Goal: Task Accomplishment & Management: Manage account settings

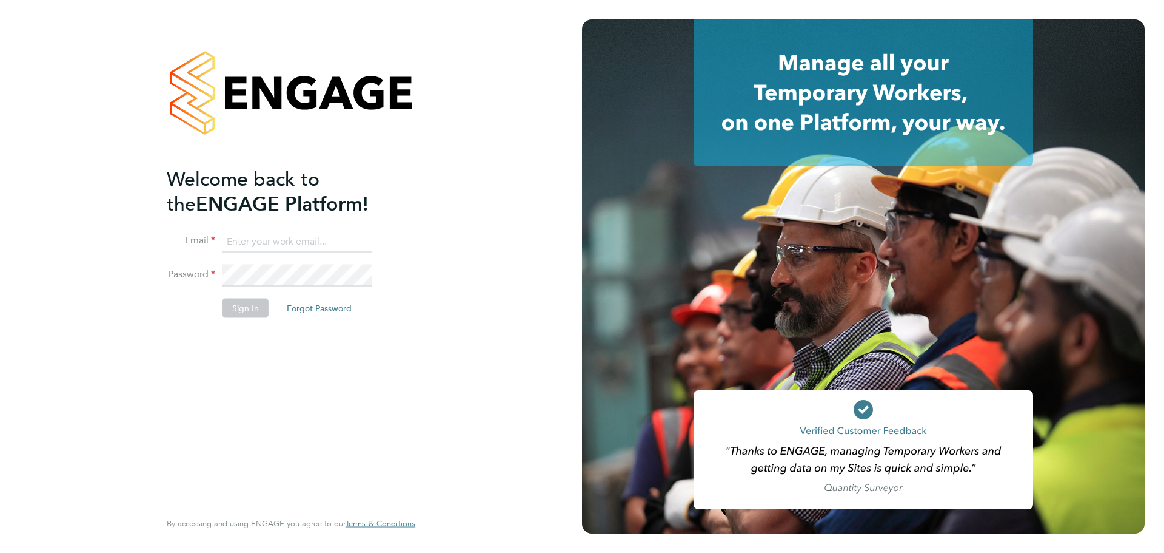
type input "[PERSON_NAME][EMAIL_ADDRESS][DOMAIN_NAME]"
click at [239, 318] on li "Sign In Forgot Password" at bounding box center [285, 314] width 237 height 32
click at [240, 309] on button "Sign In" at bounding box center [246, 307] width 46 height 19
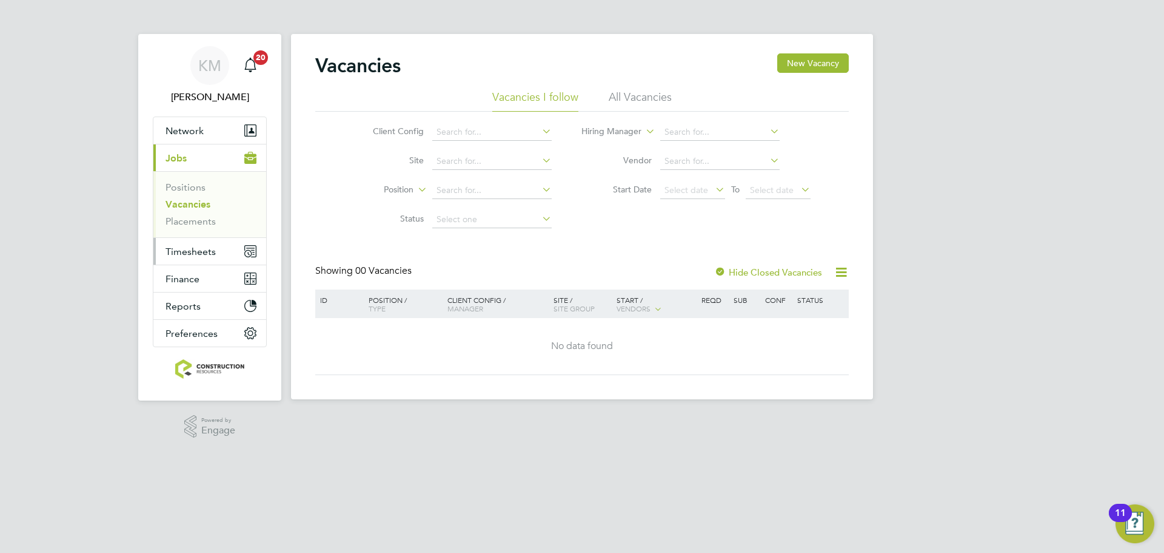
click at [176, 255] on span "Timesheets" at bounding box center [191, 252] width 50 height 12
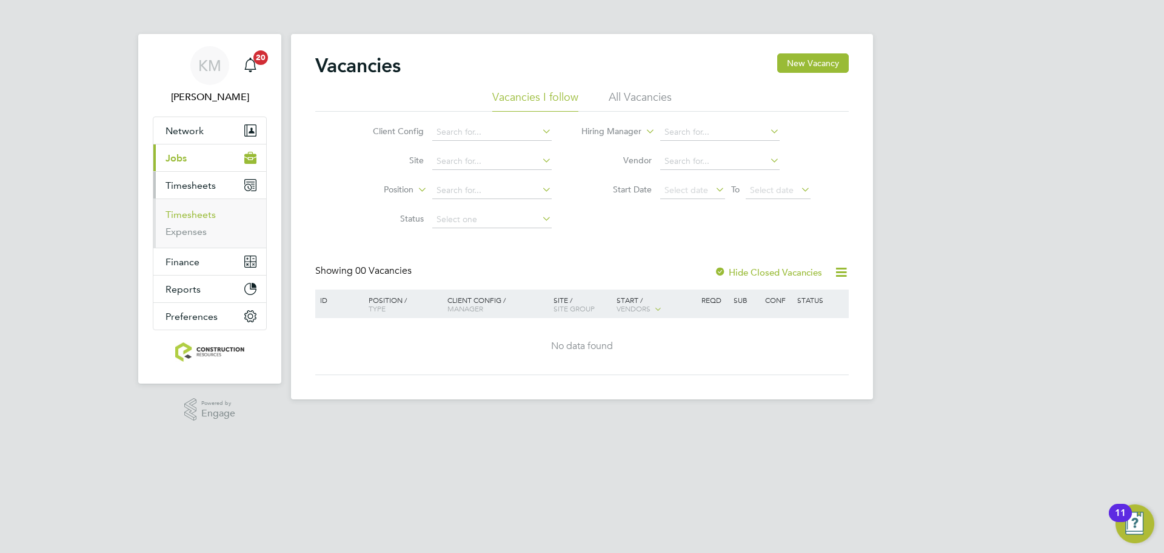
click at [197, 215] on link "Timesheets" at bounding box center [191, 215] width 50 height 12
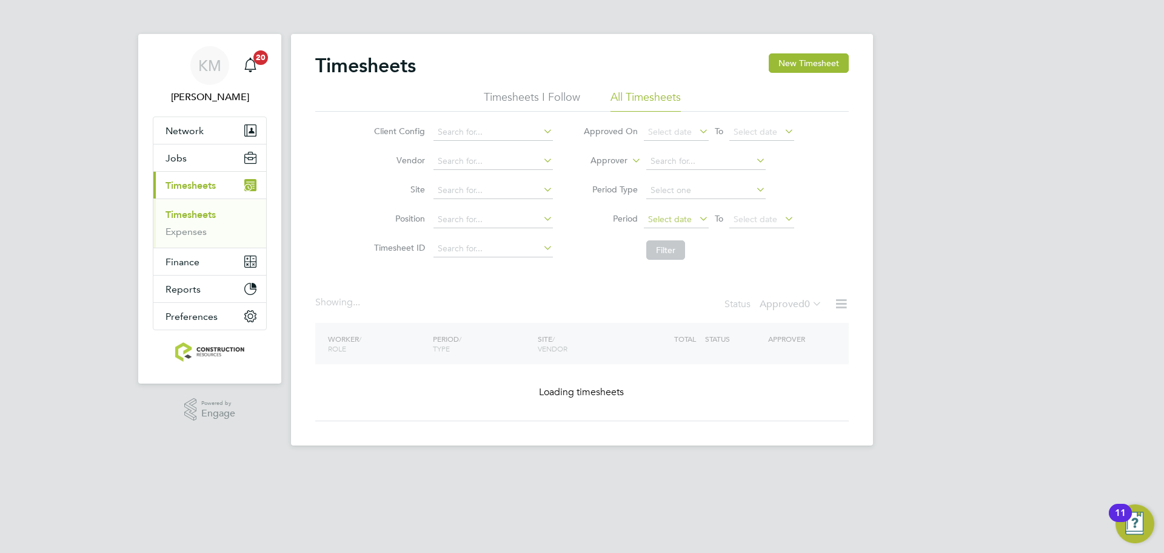
click at [693, 222] on span "Select date" at bounding box center [676, 220] width 65 height 16
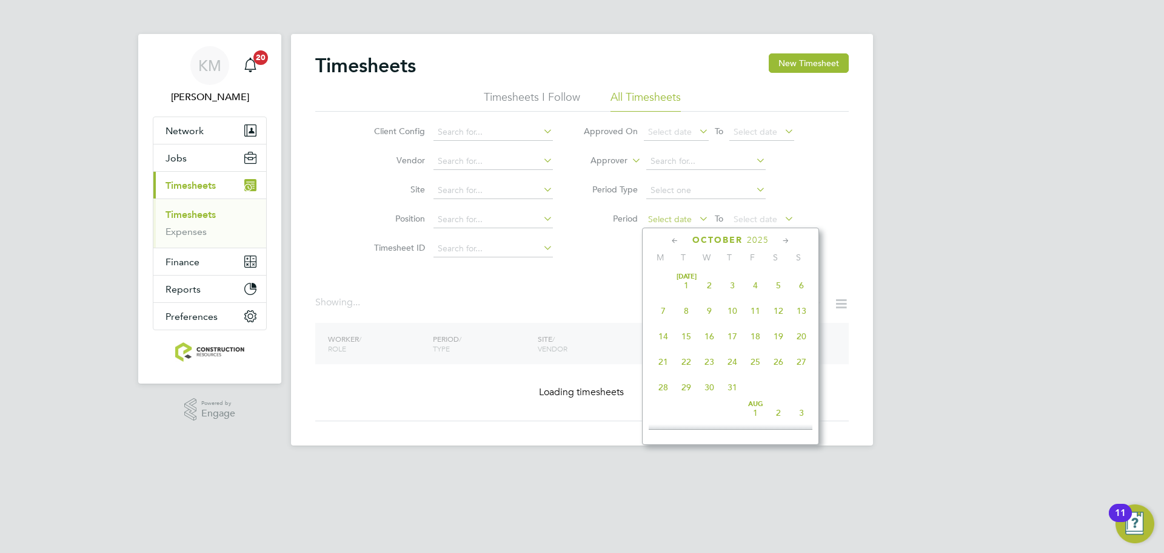
scroll to position [341, 0]
click at [663, 282] on span "22" at bounding box center [663, 275] width 23 height 23
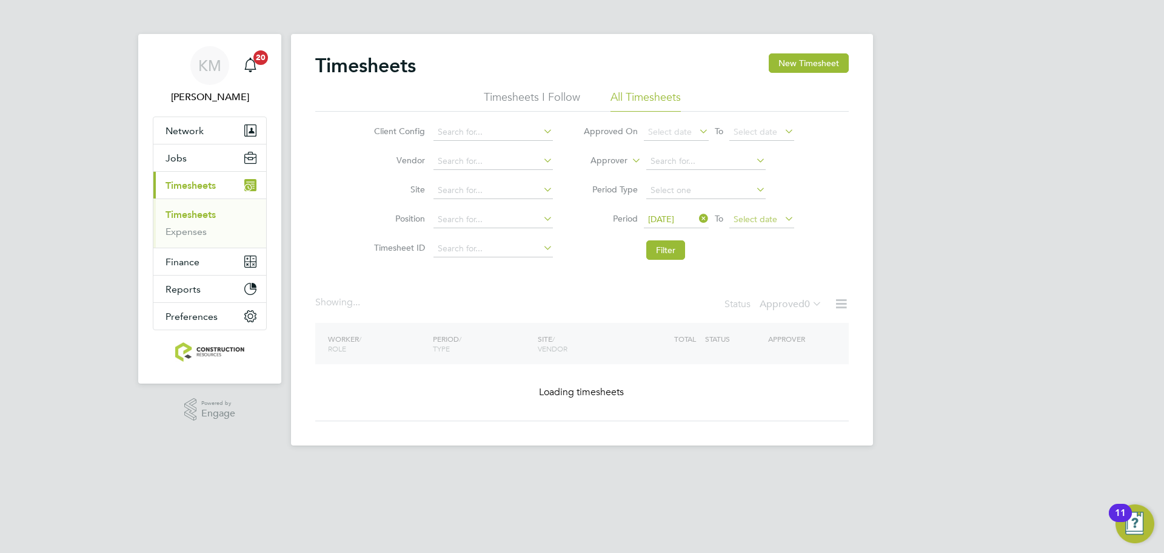
click at [774, 223] on span "Select date" at bounding box center [756, 218] width 44 height 11
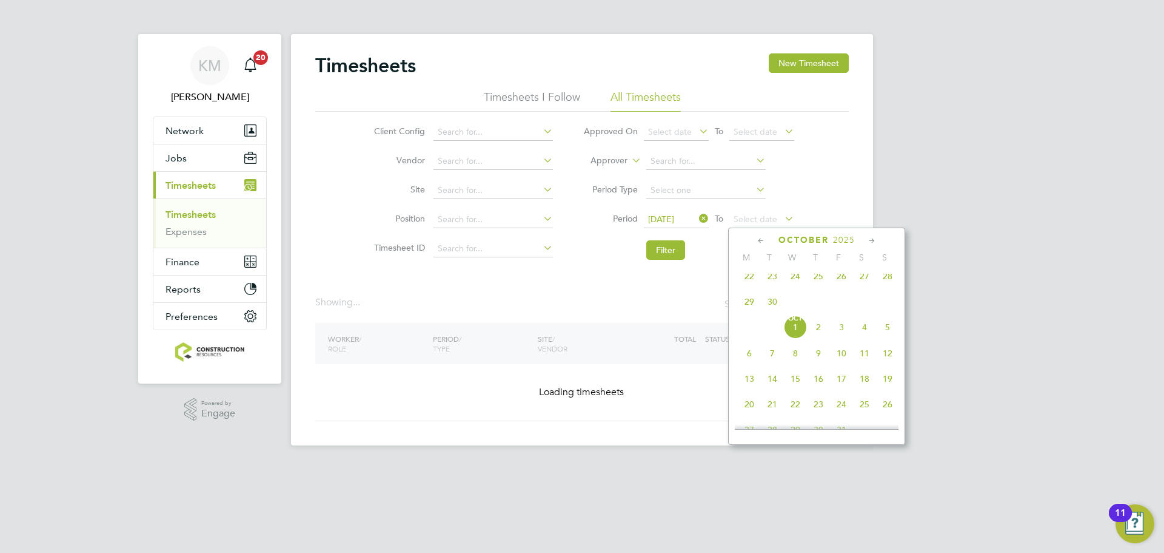
click at [886, 278] on span "28" at bounding box center [887, 275] width 23 height 23
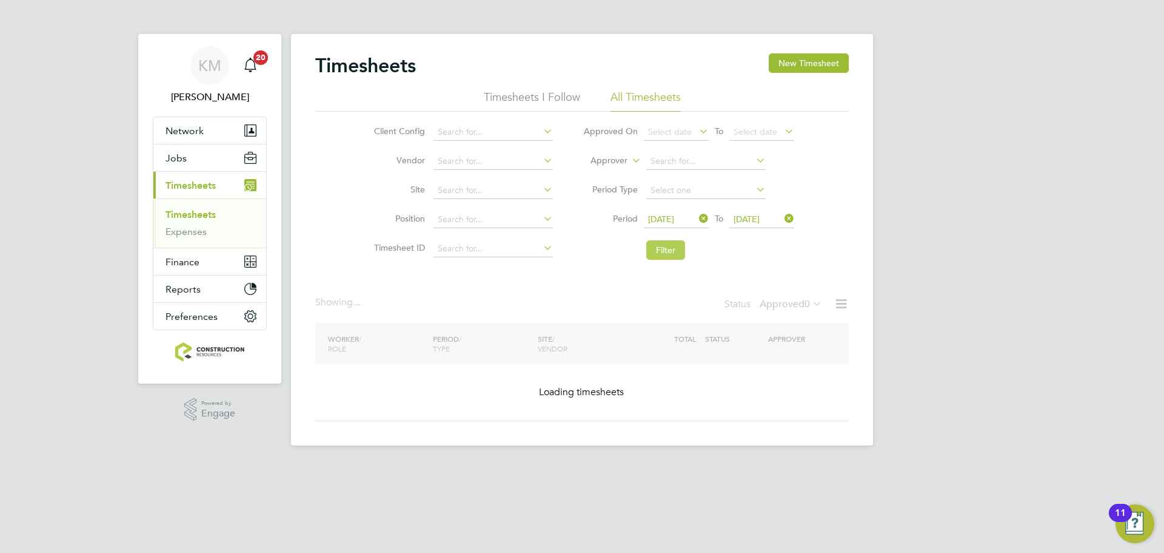
click at [666, 252] on button "Filter" at bounding box center [666, 249] width 39 height 19
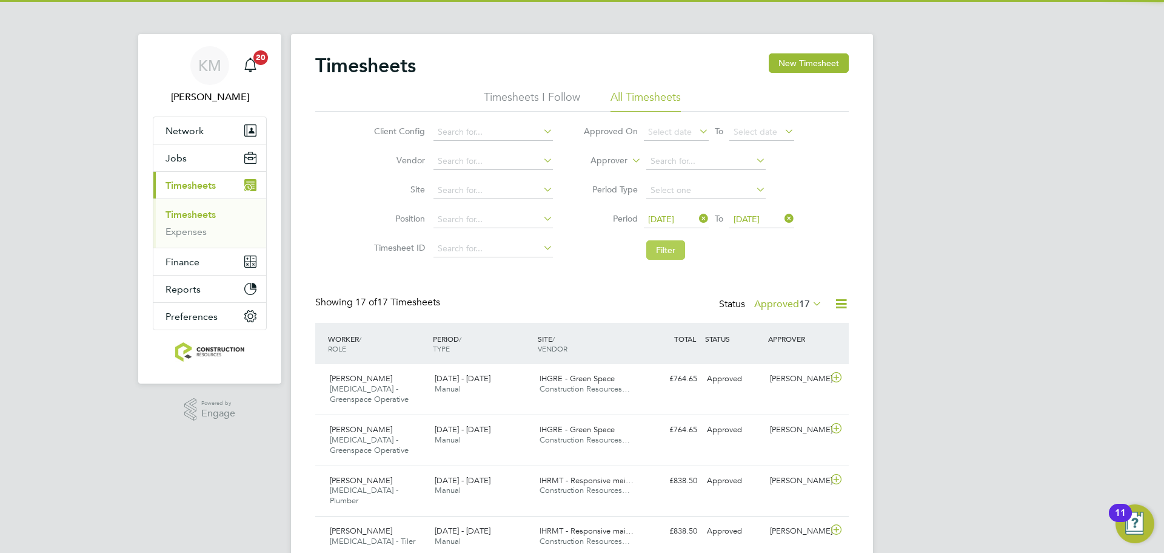
scroll to position [0, 0]
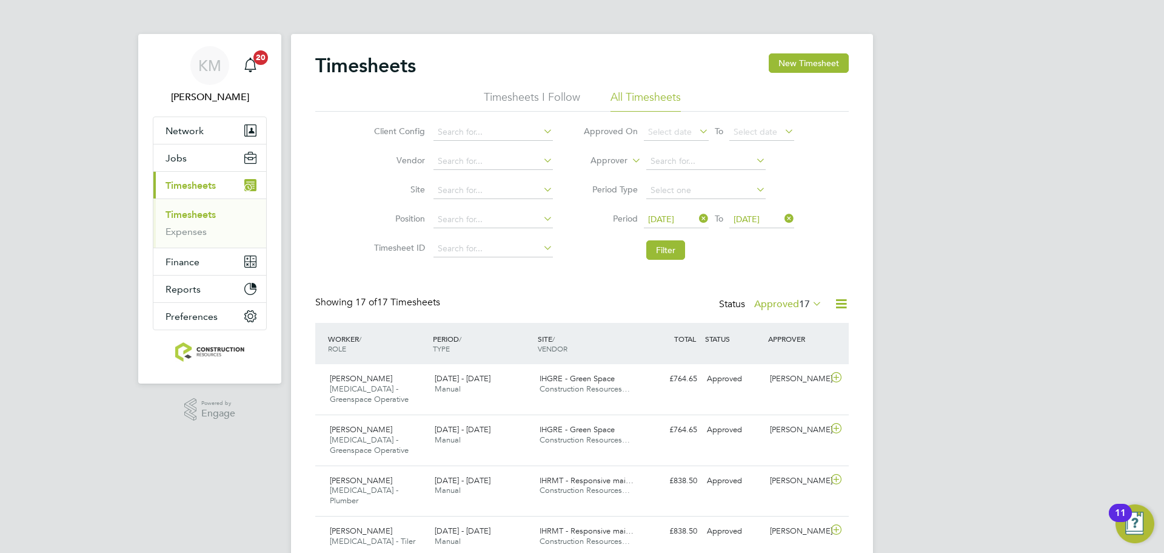
click at [793, 301] on label "Approved 17" at bounding box center [788, 304] width 68 height 12
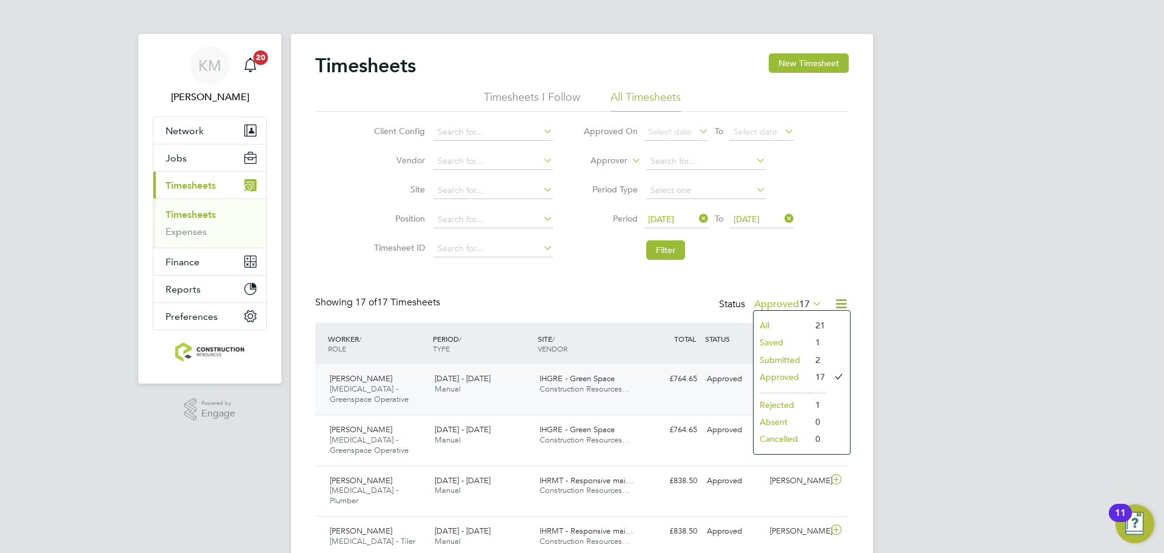
click at [432, 396] on div "22 - 28 Sep 2025 Manual" at bounding box center [482, 384] width 105 height 30
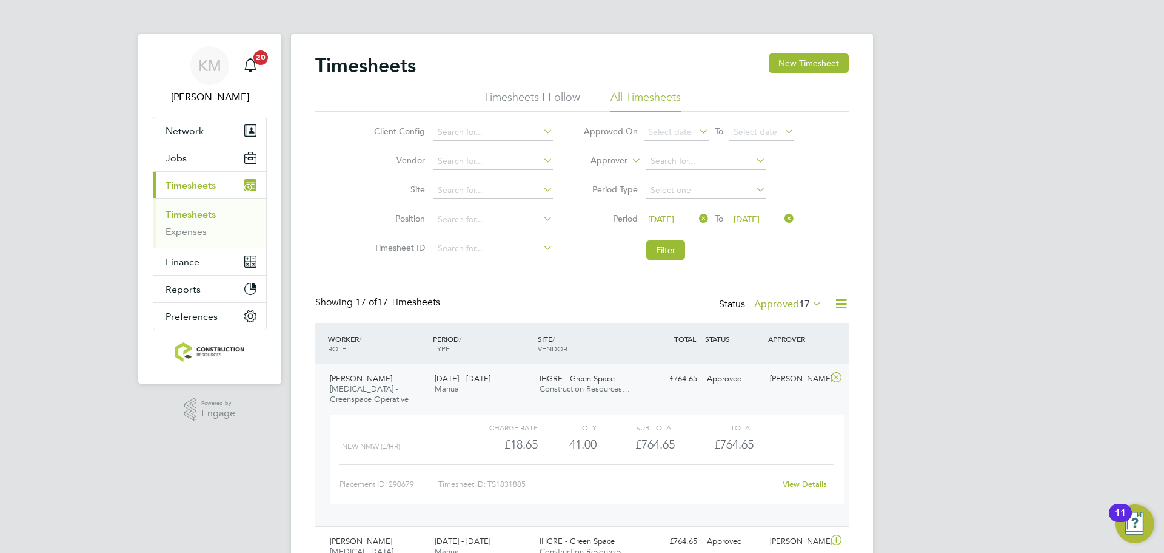
click at [444, 400] on div "Paul Scott HMS - Greenspace Operative 22 - 28 Sep 2025 22 - 28 Sep 2025 Manual …" at bounding box center [582, 445] width 534 height 162
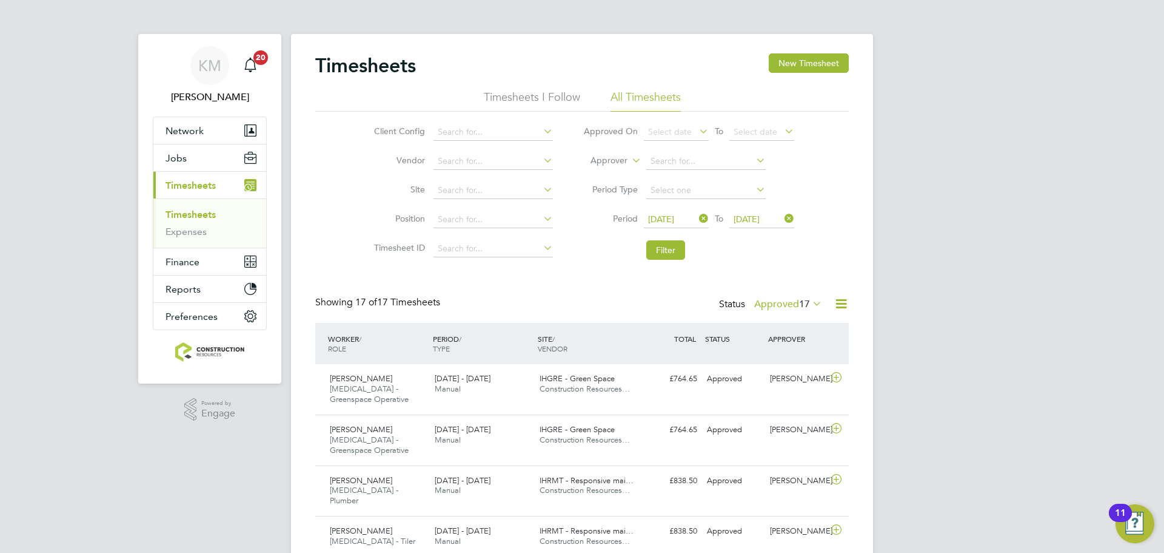
click at [784, 301] on label "Approved 17" at bounding box center [788, 304] width 68 height 12
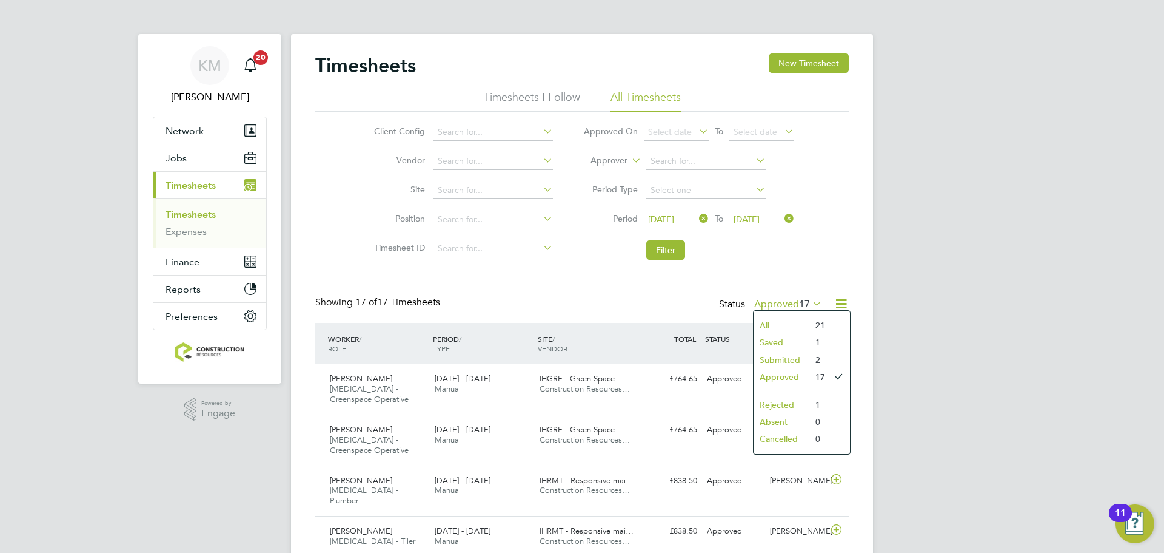
click at [771, 360] on li "Submitted" at bounding box center [782, 359] width 56 height 17
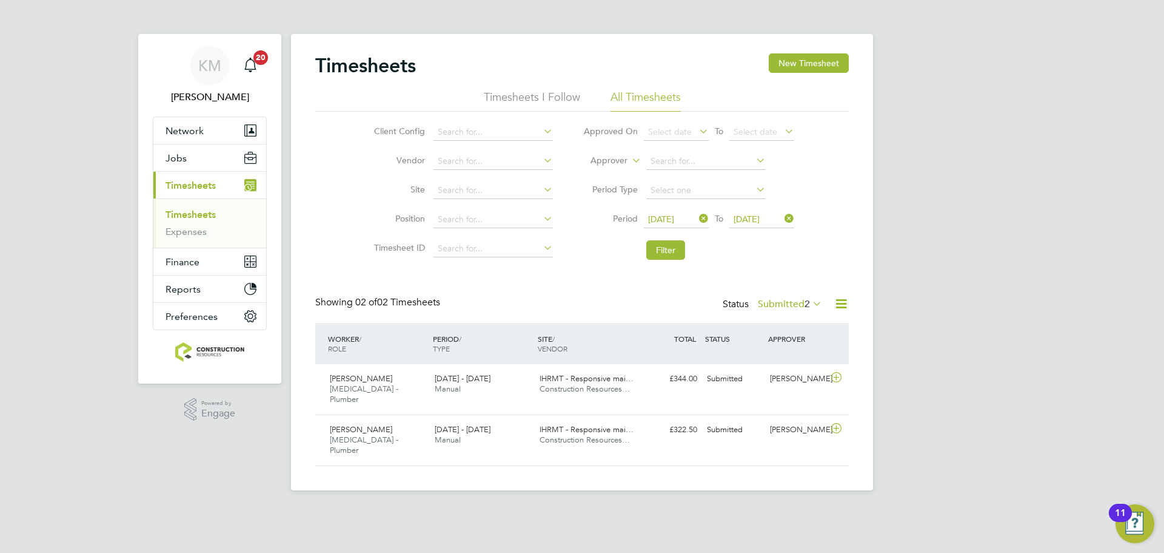
click at [767, 306] on label "Submitted 2" at bounding box center [790, 304] width 64 height 12
click at [774, 334] on li "Saved" at bounding box center [784, 342] width 56 height 17
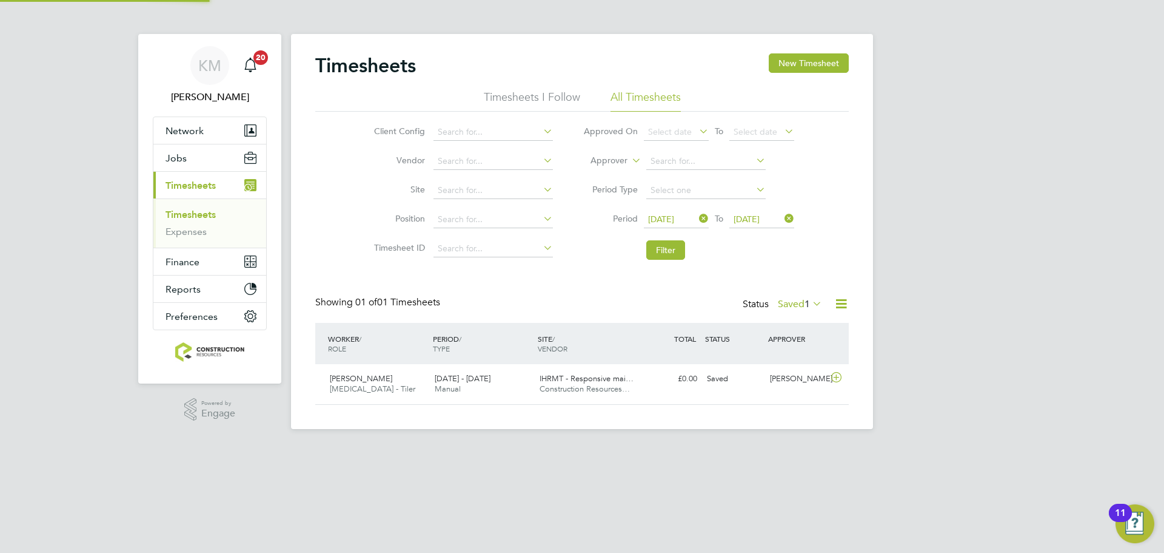
click at [457, 392] on span "Manual" at bounding box center [448, 388] width 26 height 10
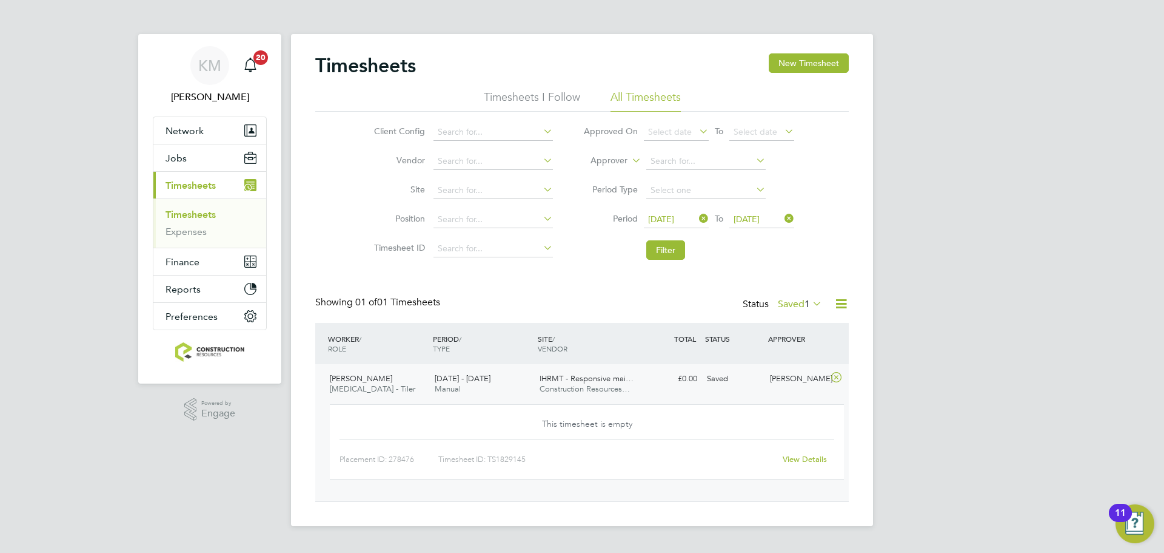
click at [792, 457] on link "View Details" at bounding box center [805, 459] width 44 height 10
click at [932, 210] on div "KM Kacy Melton Notifications 20 Applications: Network Team Members Businesses S…" at bounding box center [582, 272] width 1164 height 545
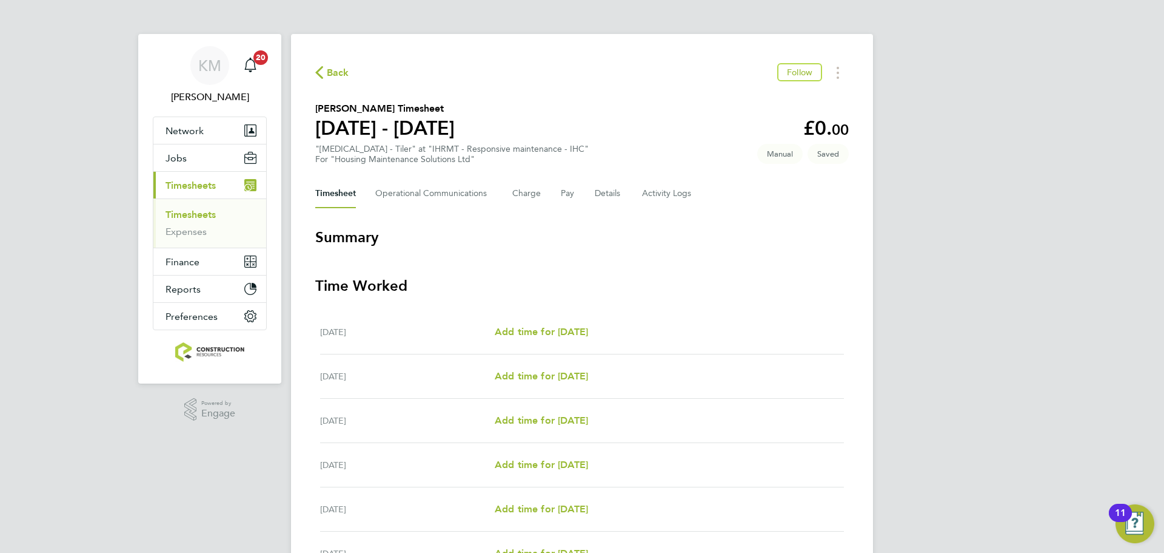
click at [833, 86] on div "Back Follow Kevin Neill's Timesheet 22 - 28 Sept 2025 £0. 00 "HMS - Tiler" at "…" at bounding box center [582, 370] width 582 height 673
click at [837, 76] on circle "Timesheets Menu" at bounding box center [838, 77] width 2 height 2
click at [748, 104] on button "Mark as absent" at bounding box center [777, 99] width 146 height 24
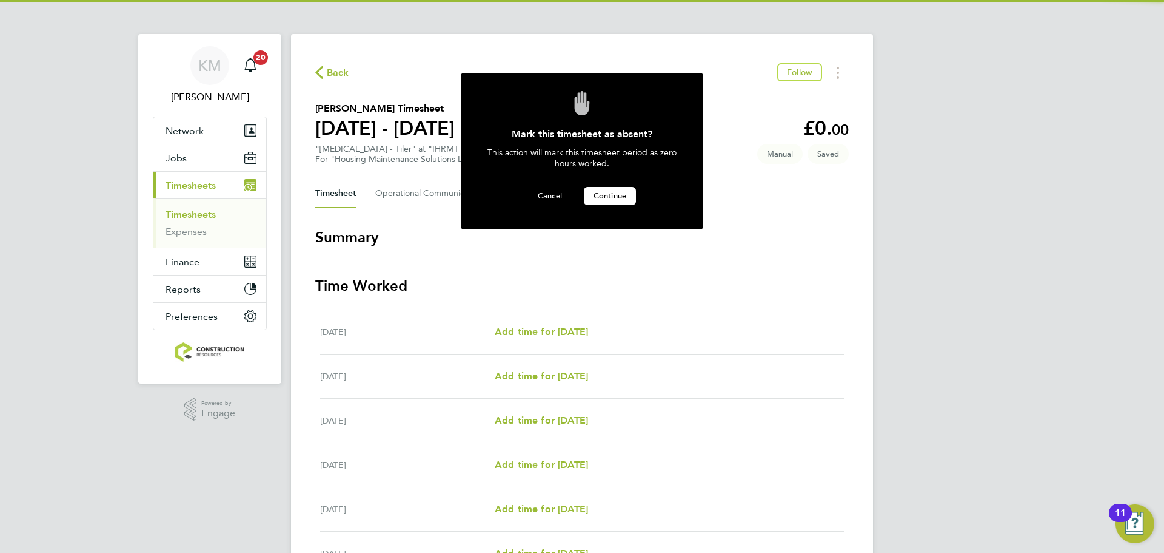
click at [610, 191] on span "Continue" at bounding box center [610, 195] width 33 height 10
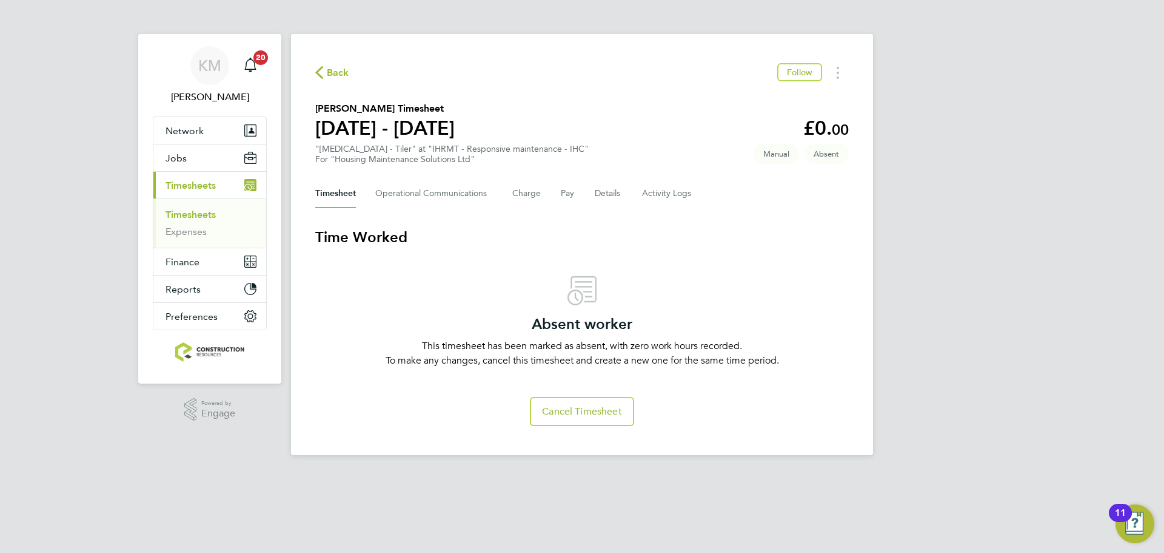
click at [324, 71] on span "Back" at bounding box center [332, 72] width 34 height 12
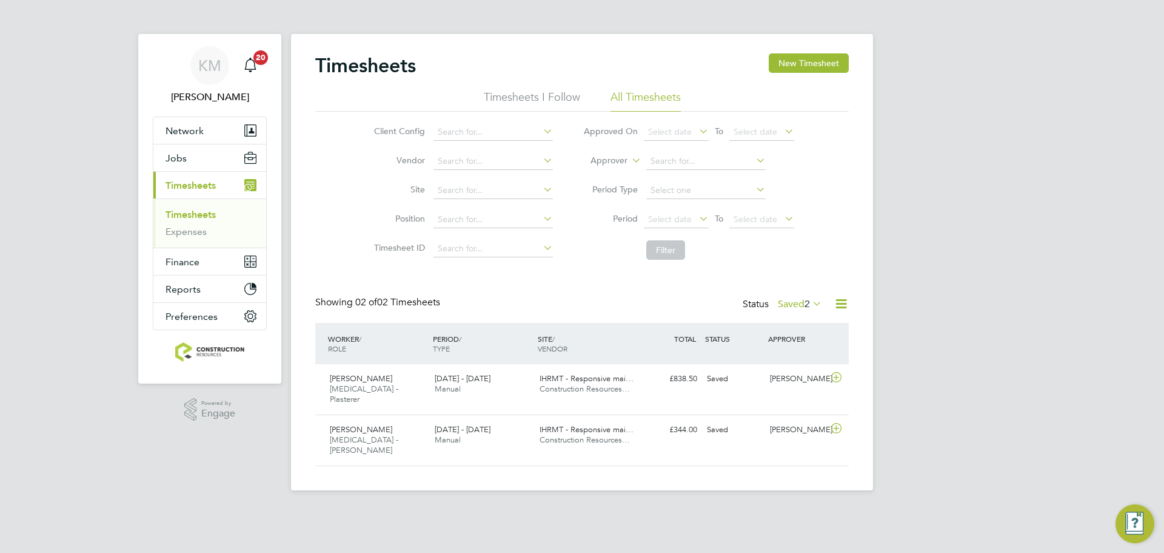
scroll to position [31, 106]
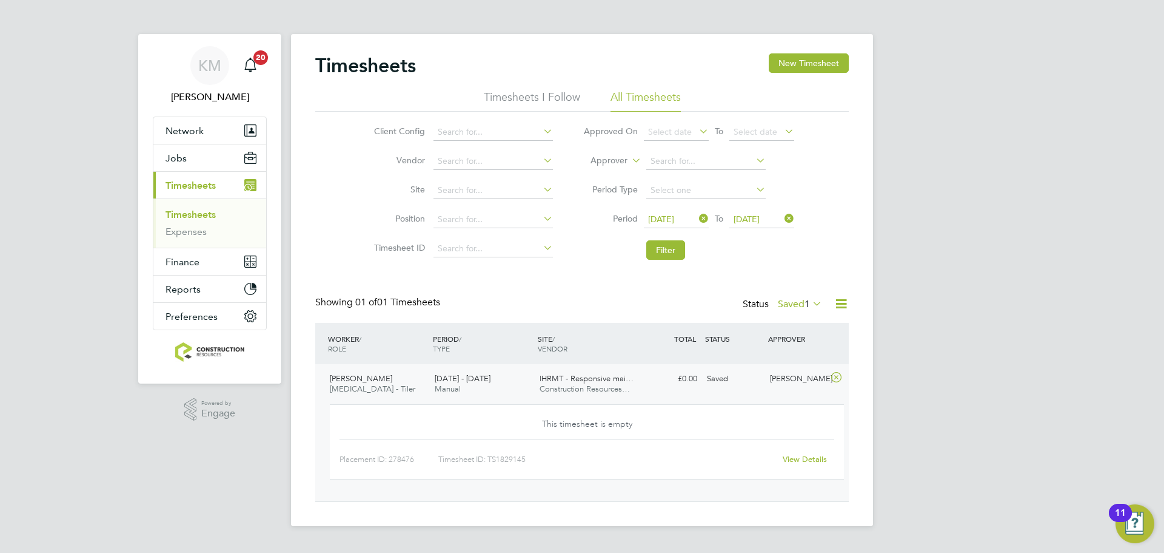
scroll to position [31, 106]
click at [667, 243] on button "Filter" at bounding box center [666, 249] width 39 height 19
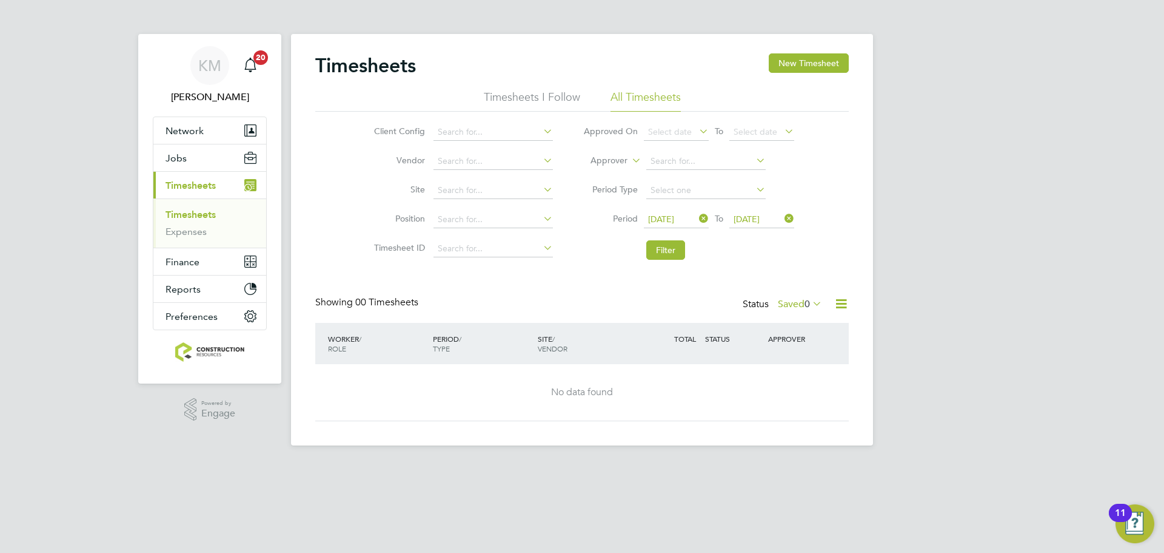
click at [805, 302] on span "0" at bounding box center [807, 304] width 5 height 12
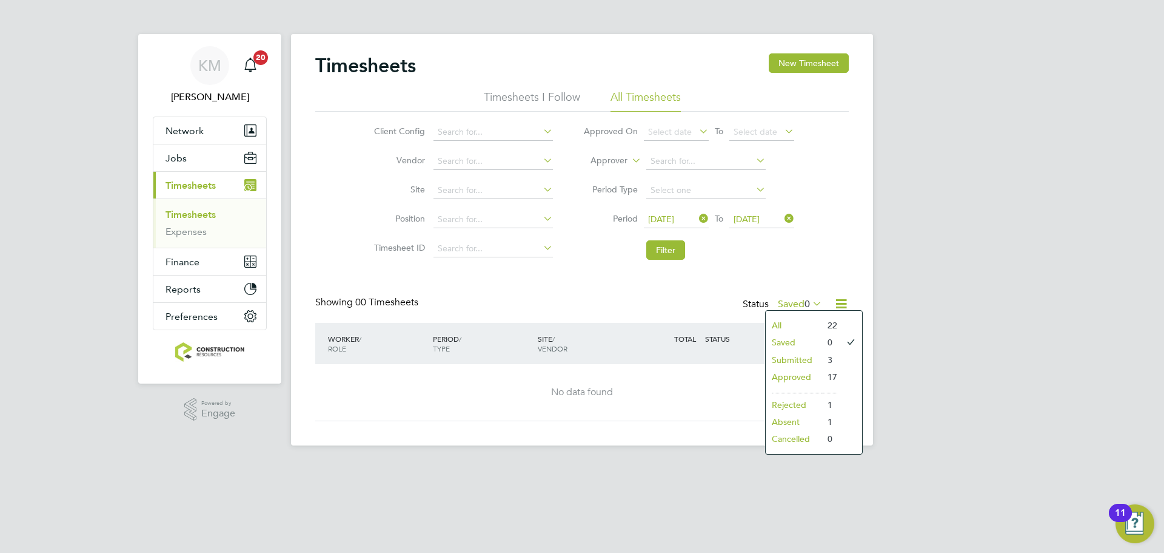
click at [791, 377] on li "Approved" at bounding box center [794, 376] width 56 height 17
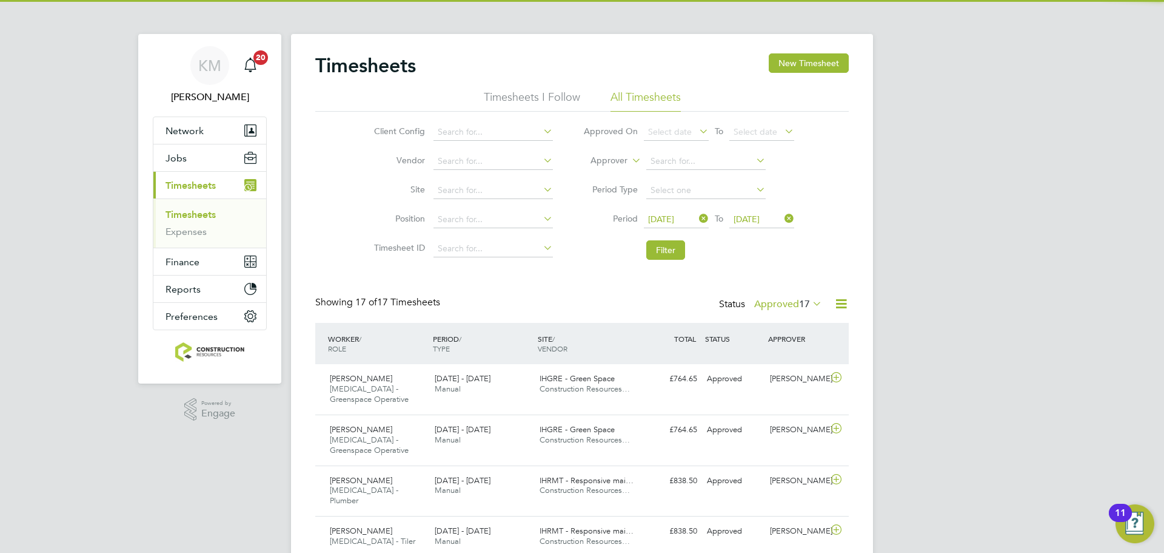
scroll to position [0, 0]
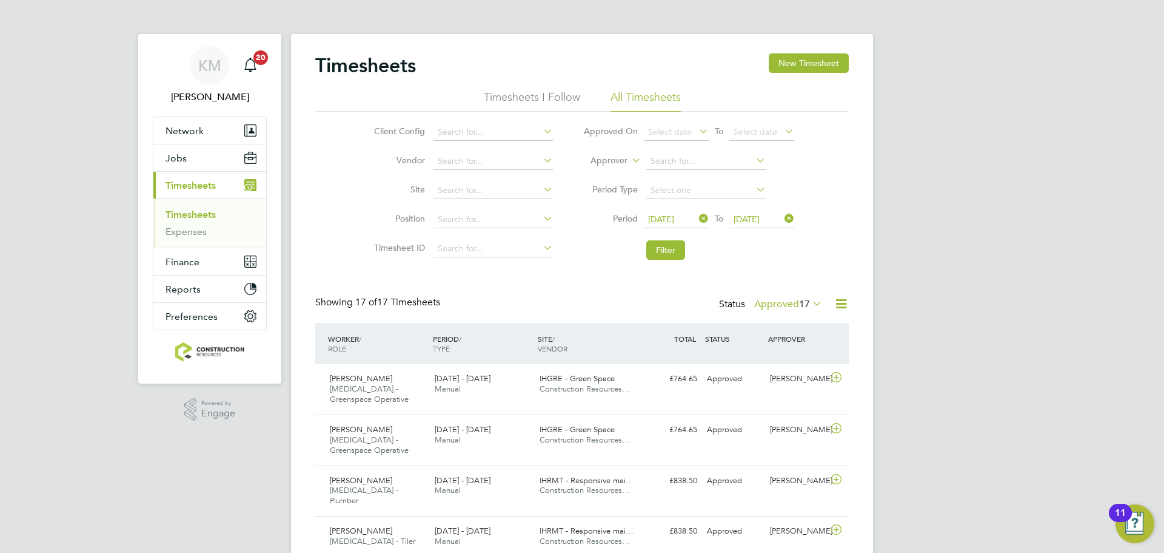
click at [770, 300] on label "Approved 17" at bounding box center [788, 304] width 68 height 12
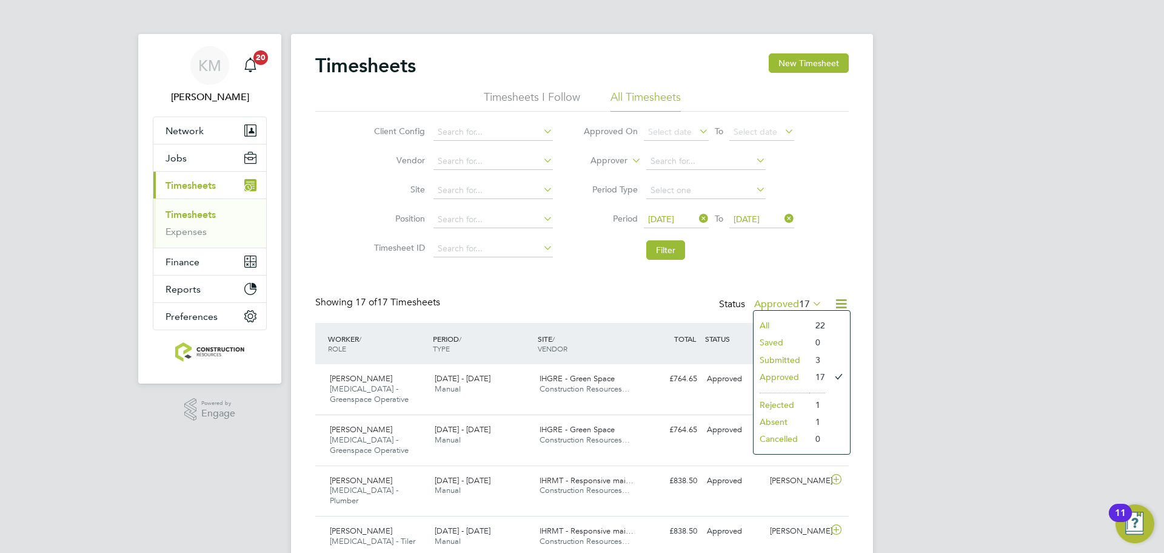
click at [770, 360] on li "Submitted" at bounding box center [782, 359] width 56 height 17
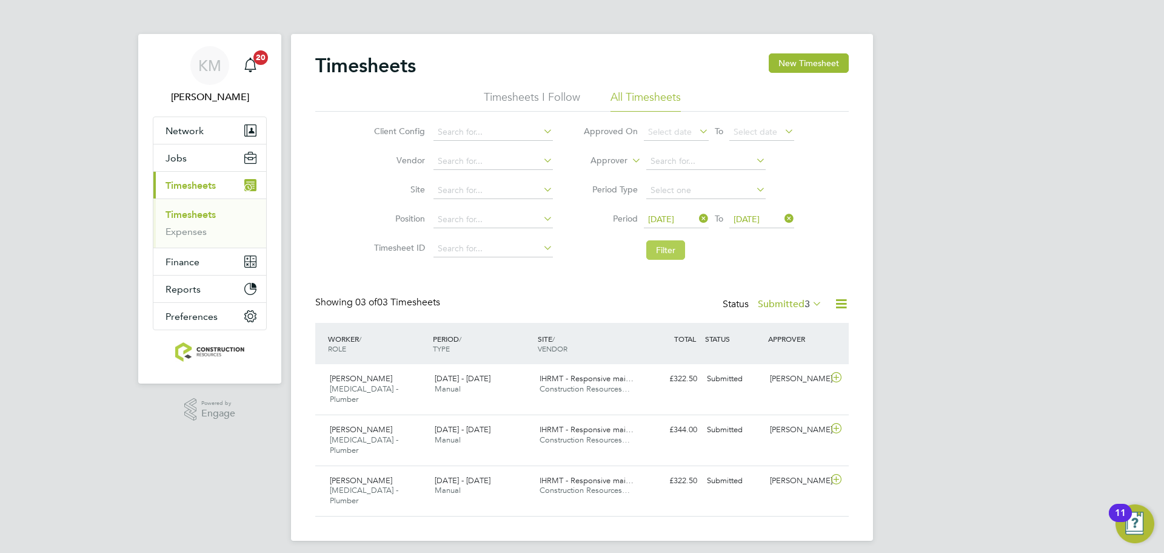
click at [680, 252] on button "Filter" at bounding box center [666, 249] width 39 height 19
click at [663, 253] on button "Filter" at bounding box center [666, 249] width 39 height 19
click at [663, 249] on button "Filter" at bounding box center [666, 249] width 39 height 19
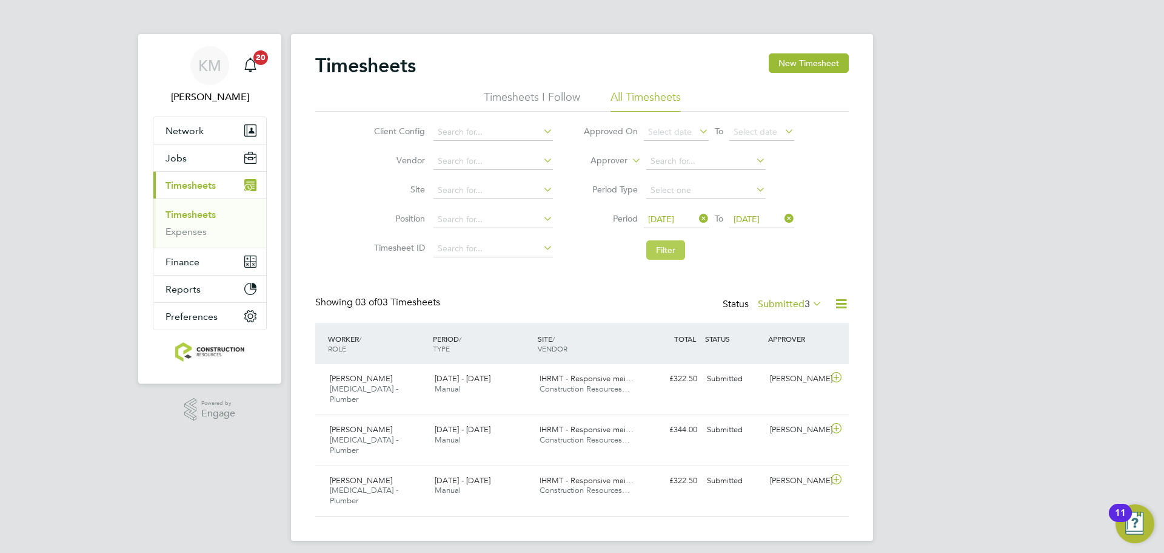
click at [663, 249] on button "Filter" at bounding box center [666, 249] width 39 height 19
click at [676, 238] on li "Filter" at bounding box center [688, 250] width 241 height 32
click at [676, 241] on button "Filter" at bounding box center [666, 249] width 39 height 19
click at [676, 250] on button "Filter" at bounding box center [666, 249] width 39 height 19
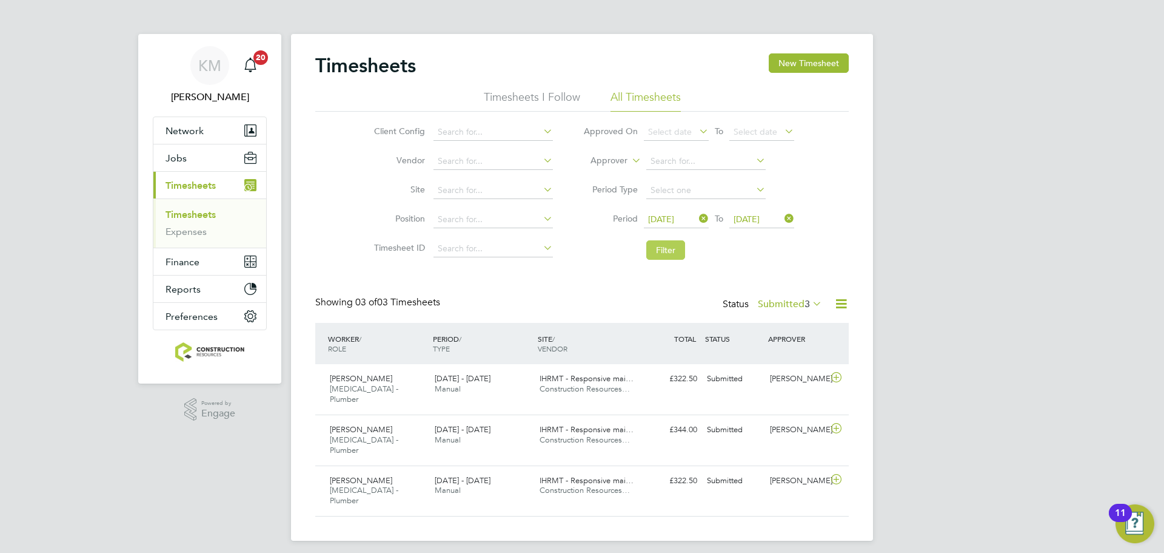
click at [675, 251] on button "Filter" at bounding box center [666, 249] width 39 height 19
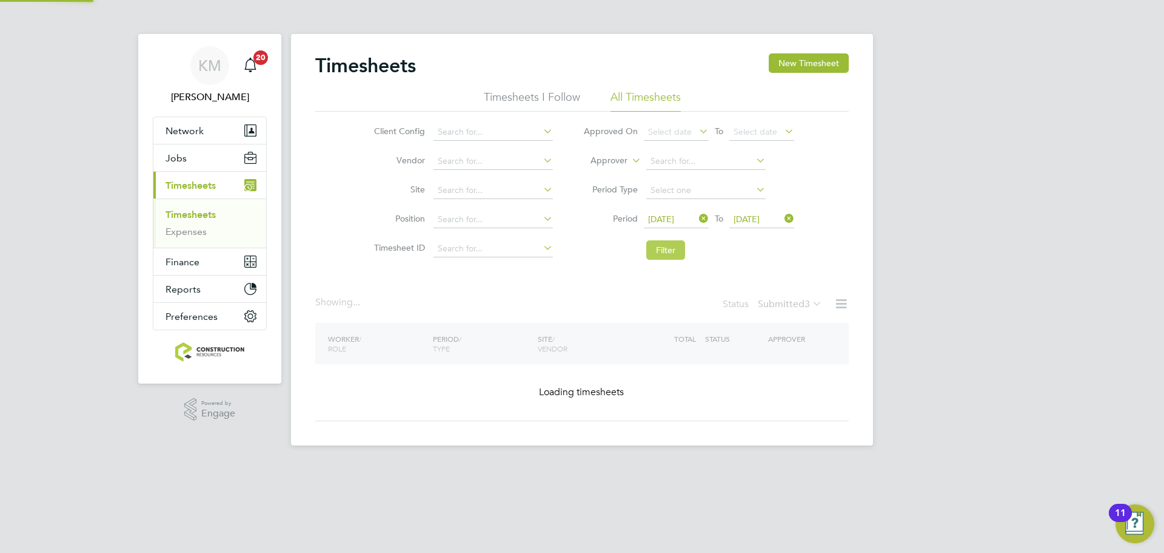
click at [675, 251] on button "Filter" at bounding box center [666, 249] width 39 height 19
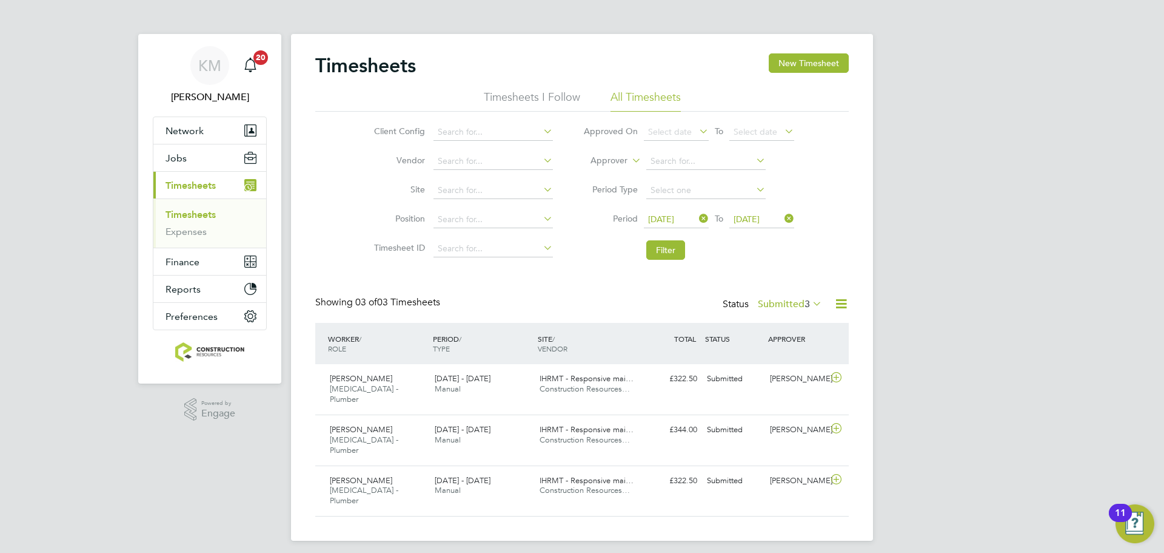
click at [653, 261] on li "Filter" at bounding box center [688, 250] width 241 height 32
click at [670, 244] on button "Filter" at bounding box center [666, 249] width 39 height 19
click at [832, 375] on icon at bounding box center [836, 377] width 15 height 10
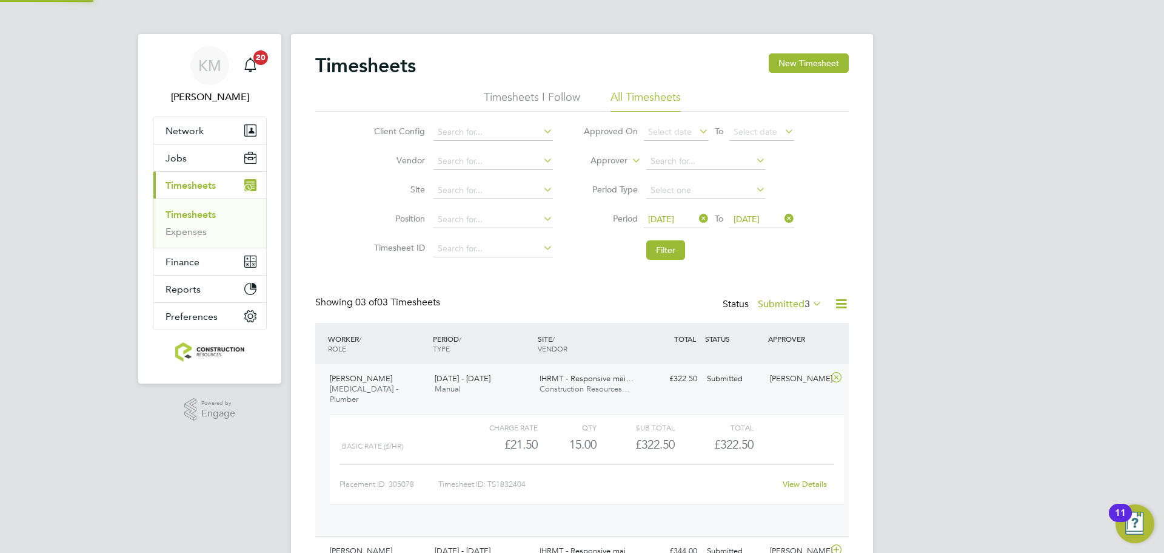
scroll to position [21, 118]
click at [659, 255] on button "Filter" at bounding box center [666, 249] width 39 height 19
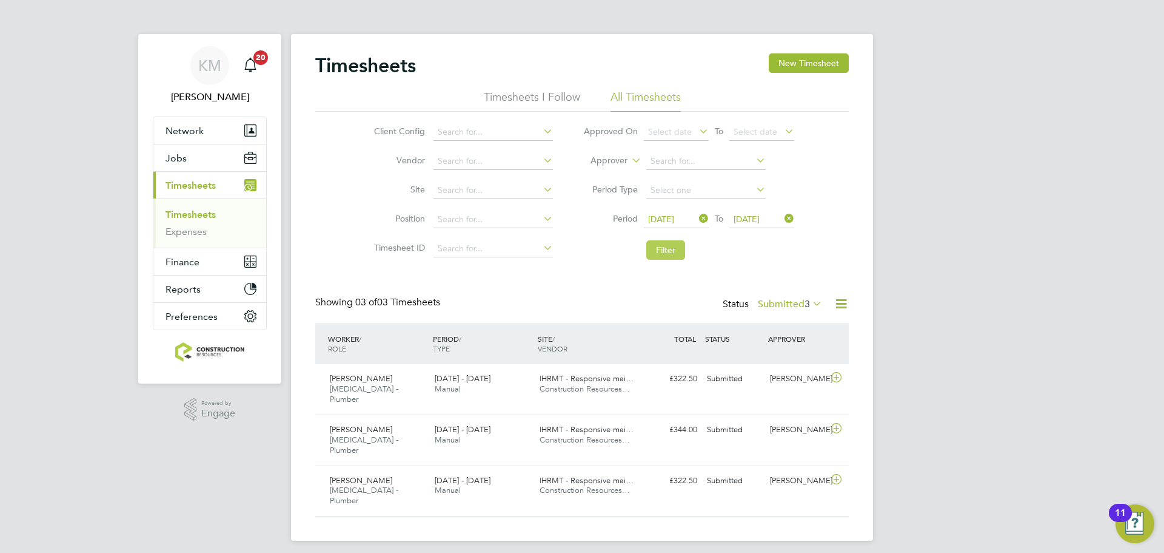
scroll to position [31, 106]
click at [662, 252] on button "Filter" at bounding box center [666, 249] width 39 height 19
click at [669, 244] on button "Filter" at bounding box center [666, 249] width 39 height 19
click at [672, 247] on button "Filter" at bounding box center [666, 249] width 39 height 19
click at [661, 252] on button "Filter" at bounding box center [666, 249] width 39 height 19
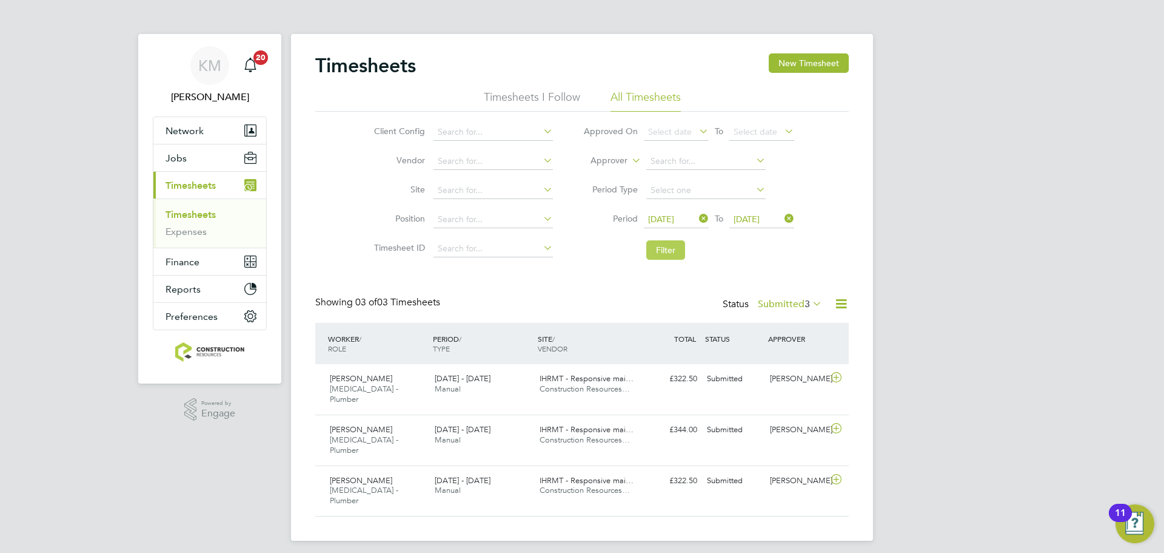
click at [661, 253] on button "Filter" at bounding box center [666, 249] width 39 height 19
click at [166, 130] on span "Network" at bounding box center [185, 131] width 38 height 12
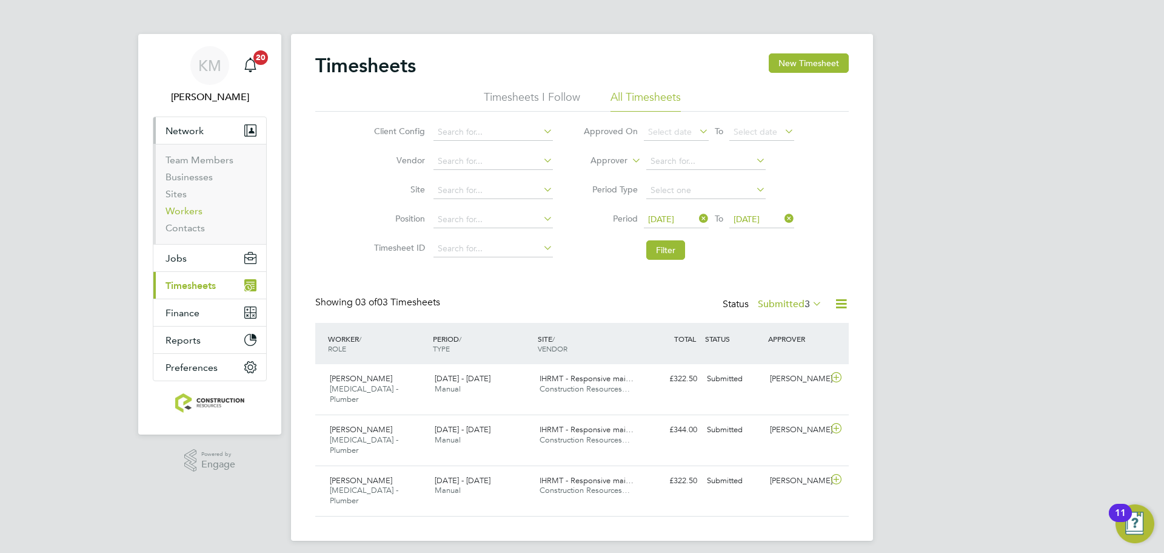
click at [183, 205] on link "Workers" at bounding box center [184, 211] width 37 height 12
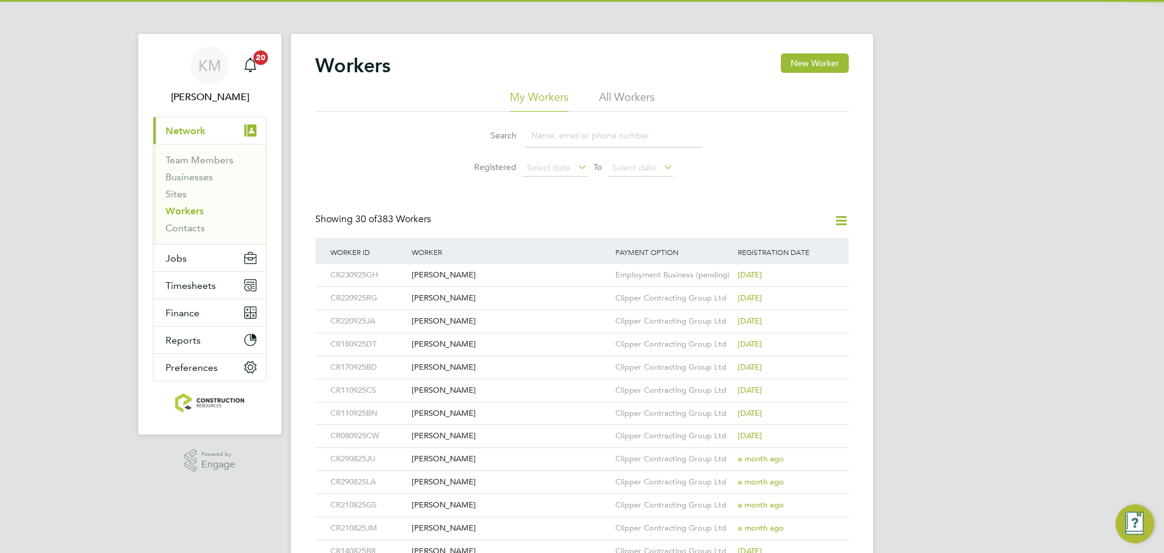
click at [613, 90] on li "All Workers" at bounding box center [627, 101] width 56 height 22
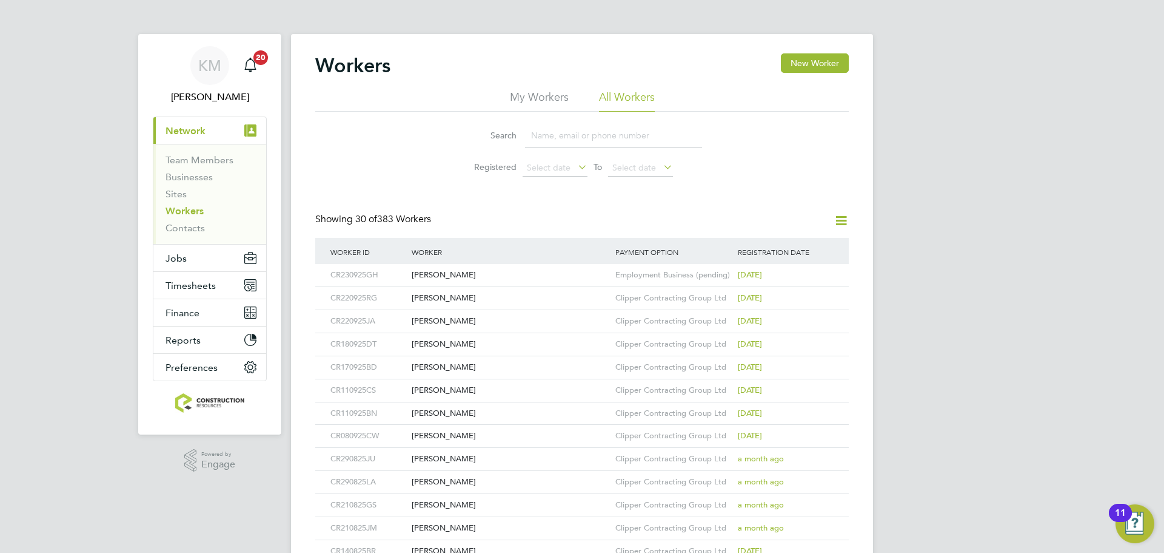
click at [595, 139] on input at bounding box center [613, 136] width 177 height 24
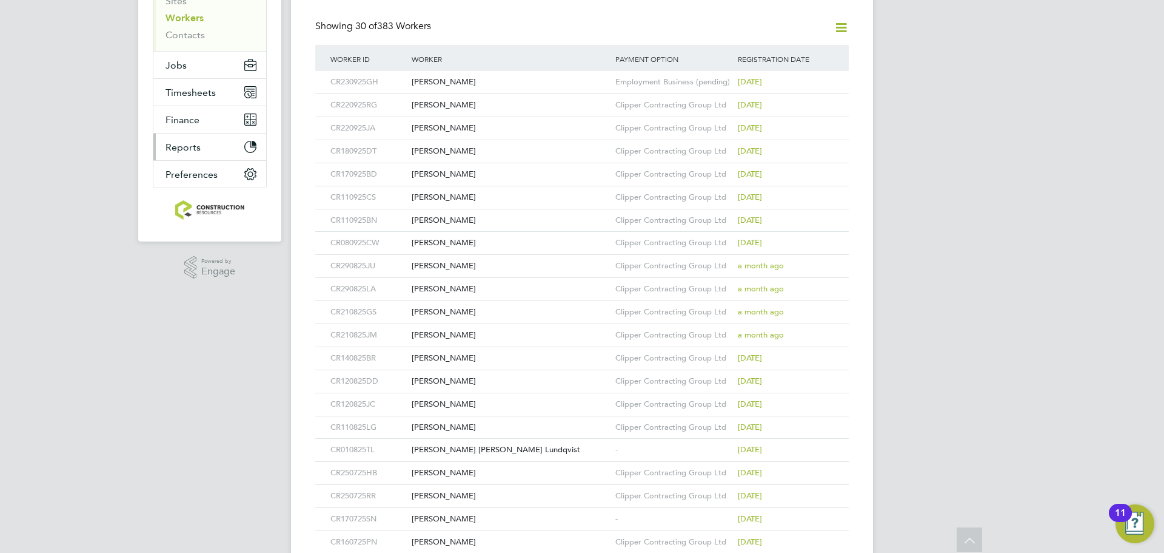
scroll to position [190, 0]
click at [183, 87] on button "Timesheets" at bounding box center [209, 95] width 113 height 27
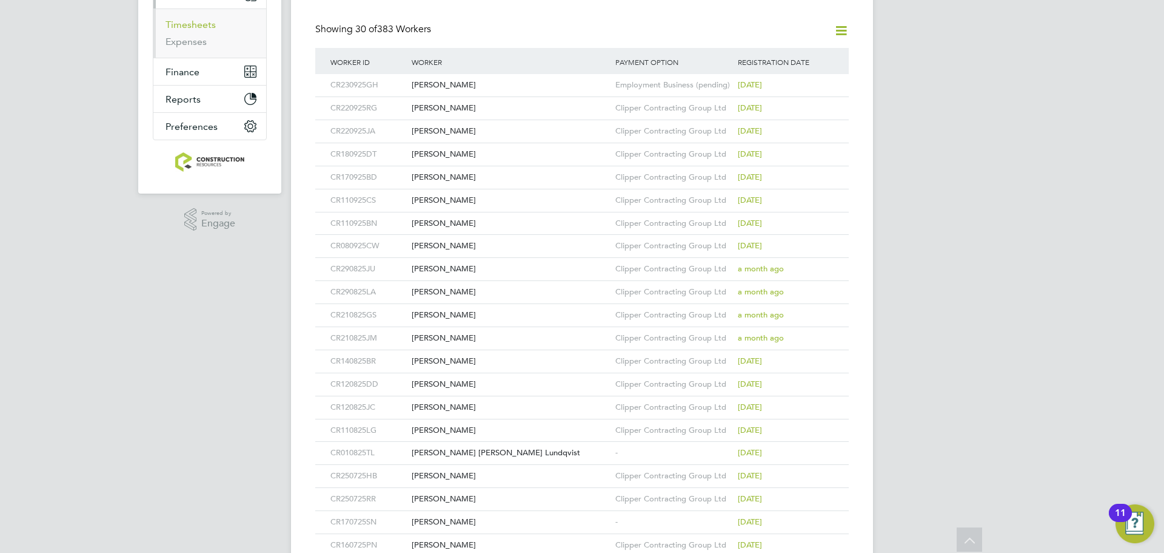
click at [194, 25] on link "Timesheets" at bounding box center [191, 25] width 50 height 12
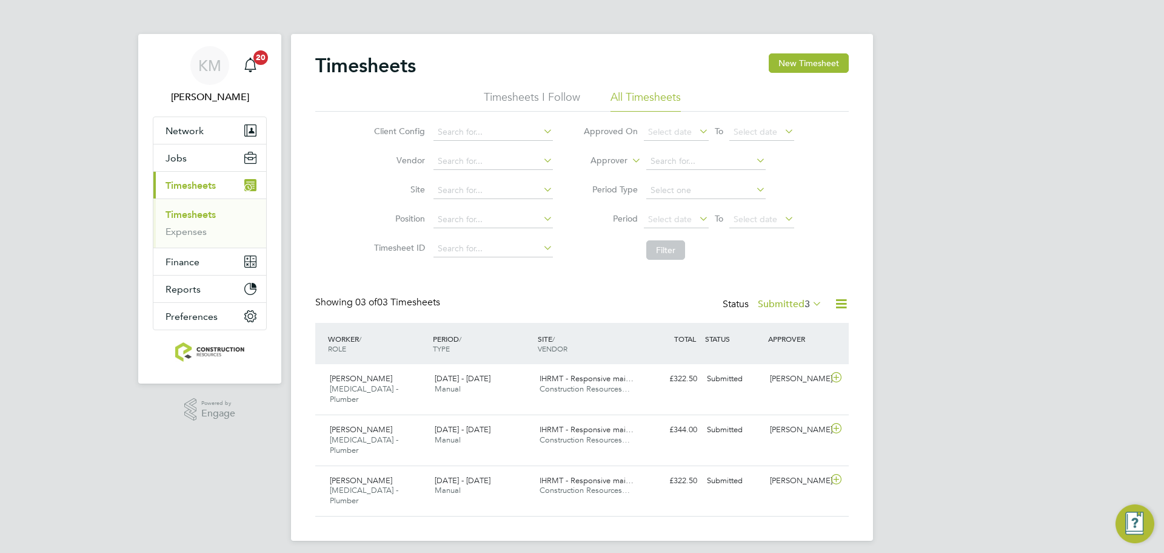
scroll to position [6, 6]
click at [680, 226] on span "Select date" at bounding box center [676, 220] width 65 height 16
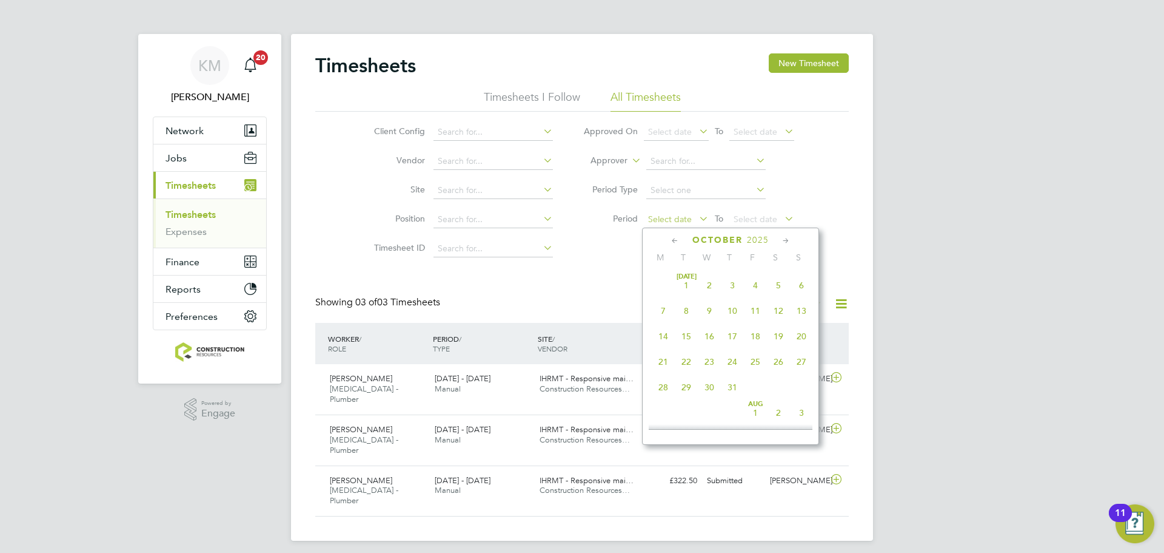
scroll to position [341, 0]
click at [657, 283] on span "22" at bounding box center [663, 275] width 23 height 23
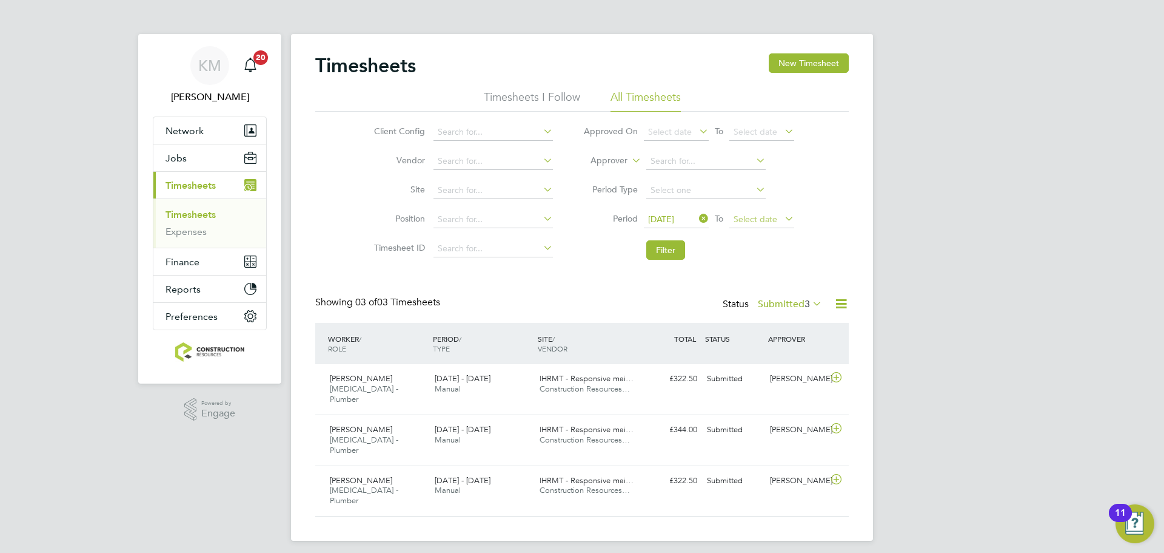
click at [743, 220] on span "Select date" at bounding box center [756, 218] width 44 height 11
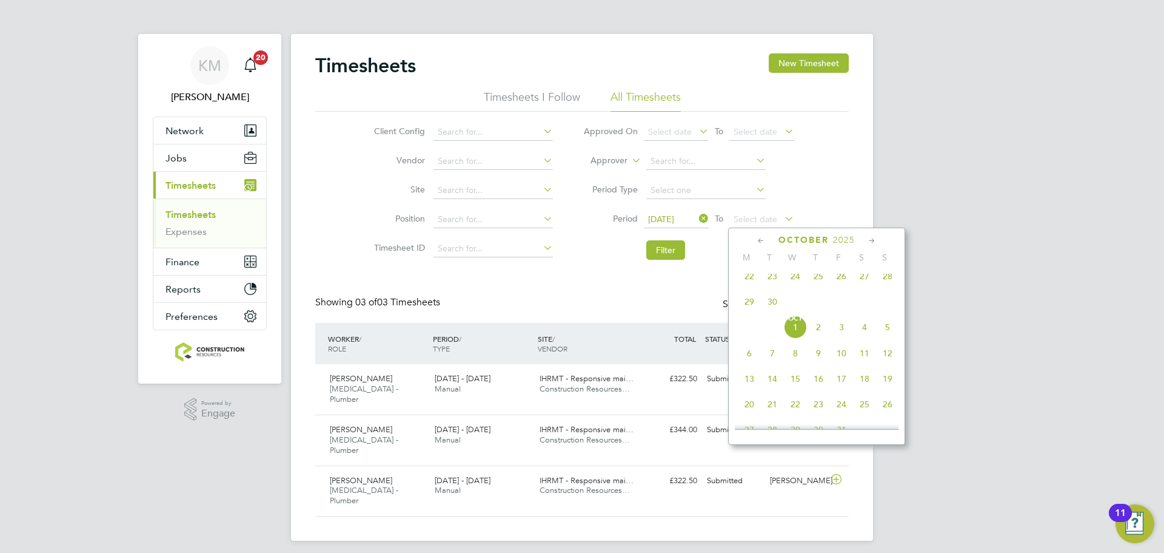
click at [877, 280] on span "28" at bounding box center [887, 275] width 23 height 23
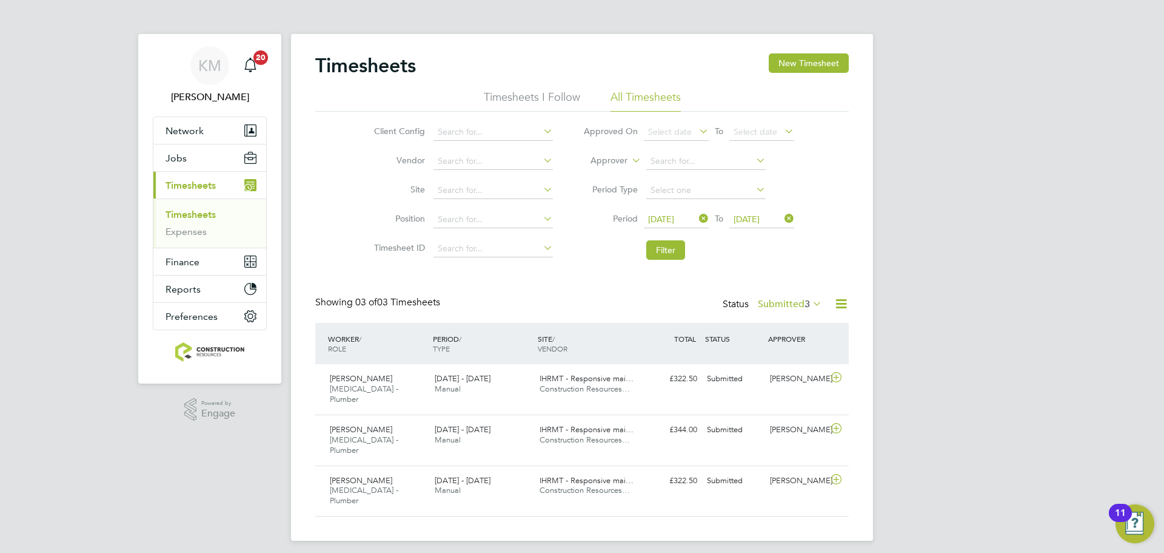
click at [664, 260] on li "Filter" at bounding box center [688, 250] width 241 height 32
click at [671, 255] on button "Filter" at bounding box center [666, 249] width 39 height 19
click at [654, 241] on button "Filter" at bounding box center [666, 249] width 39 height 19
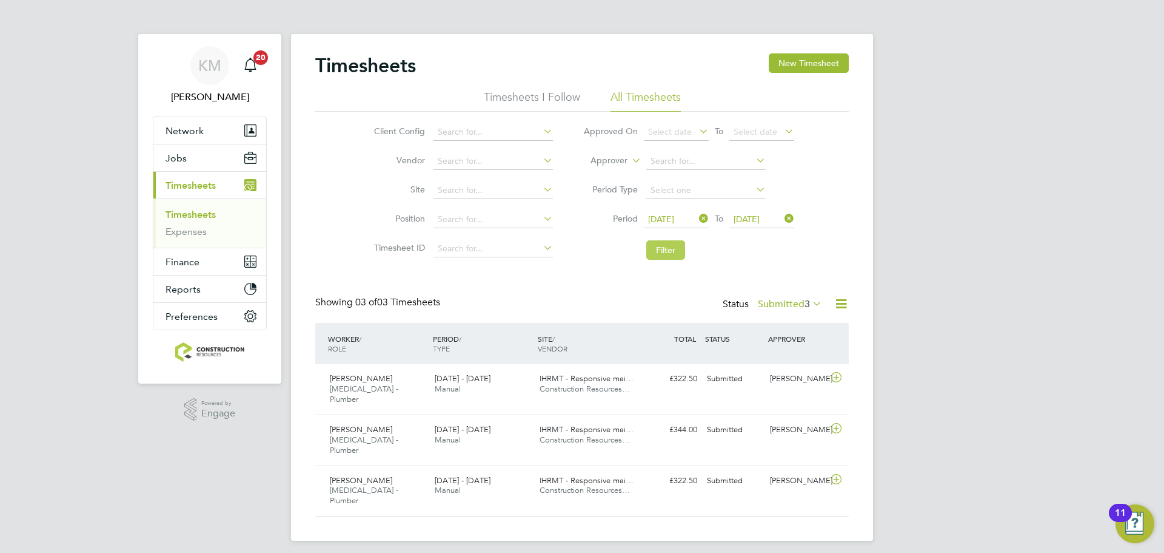
click at [677, 246] on button "Filter" at bounding box center [666, 249] width 39 height 19
click at [681, 251] on button "Filter" at bounding box center [666, 249] width 39 height 19
click at [662, 250] on button "Filter" at bounding box center [666, 249] width 39 height 19
click at [679, 253] on button "Filter" at bounding box center [666, 249] width 39 height 19
